Goal: Task Accomplishment & Management: Manage account settings

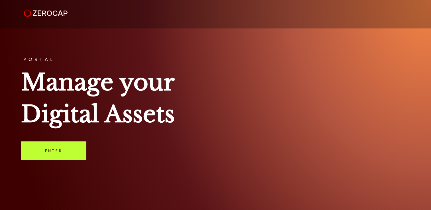
click at [55, 154] on link "Enter" at bounding box center [53, 151] width 65 height 19
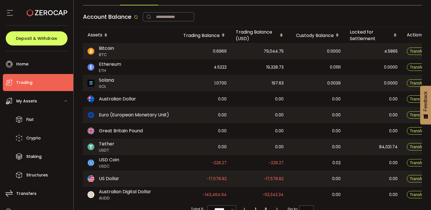
scroll to position [55, 0]
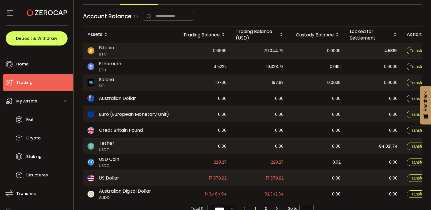
click at [221, 81] on span "1.0700" at bounding box center [220, 83] width 12 height 7
copy span "1.0700"
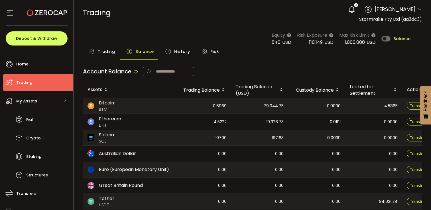
click at [108, 50] on span "Trading" at bounding box center [106, 51] width 17 height 11
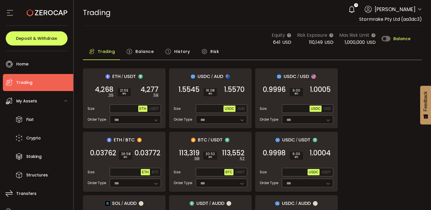
click at [148, 45] on div "Equity 641 USD Risk Exposure 110,149 USD Max Risk Limit 1,000,000 USD Balance" at bounding box center [252, 39] width 339 height 14
click at [147, 50] on span "Balance" at bounding box center [144, 51] width 18 height 11
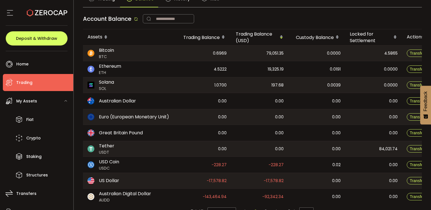
scroll to position [67, 0]
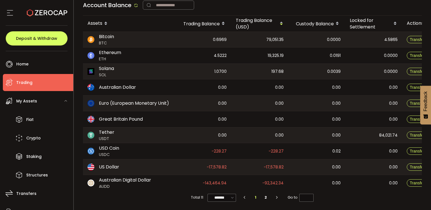
drag, startPoint x: 226, startPoint y: 166, endPoint x: 202, endPoint y: 163, distance: 23.7
click at [202, 162] on div "-17,578.82" at bounding box center [202, 167] width 57 height 15
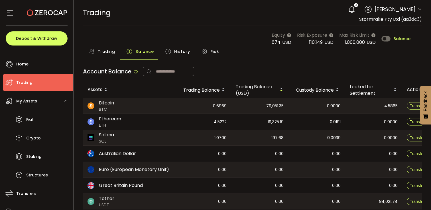
click at [109, 51] on span "Trading" at bounding box center [106, 51] width 17 height 11
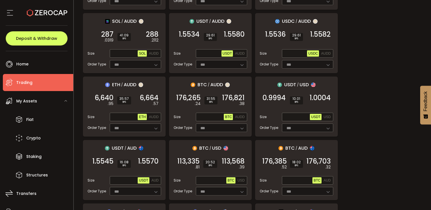
scroll to position [183, 0]
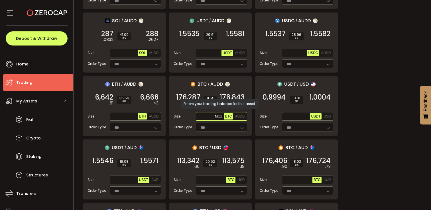
click at [198, 115] on input "text" at bounding box center [210, 117] width 27 height 6
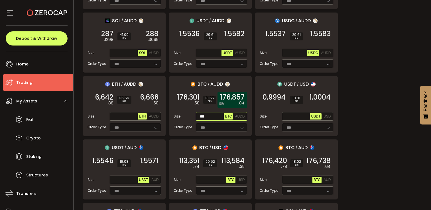
type input "***"
click at [239, 96] on span "176,857" at bounding box center [232, 98] width 25 height 6
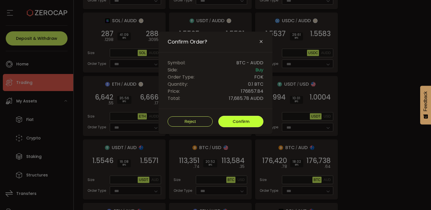
click at [240, 123] on button "Confirm" at bounding box center [240, 121] width 45 height 11
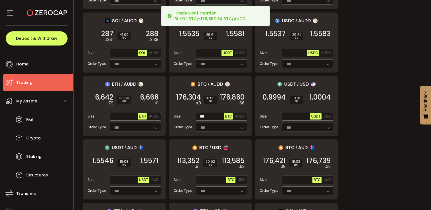
scroll to position [0, 0]
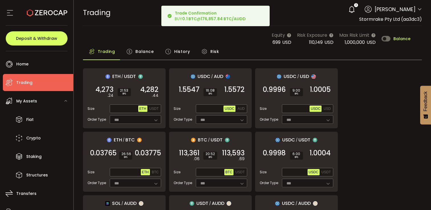
click at [142, 52] on span "Balance" at bounding box center [144, 51] width 18 height 11
